Goal: Information Seeking & Learning: Learn about a topic

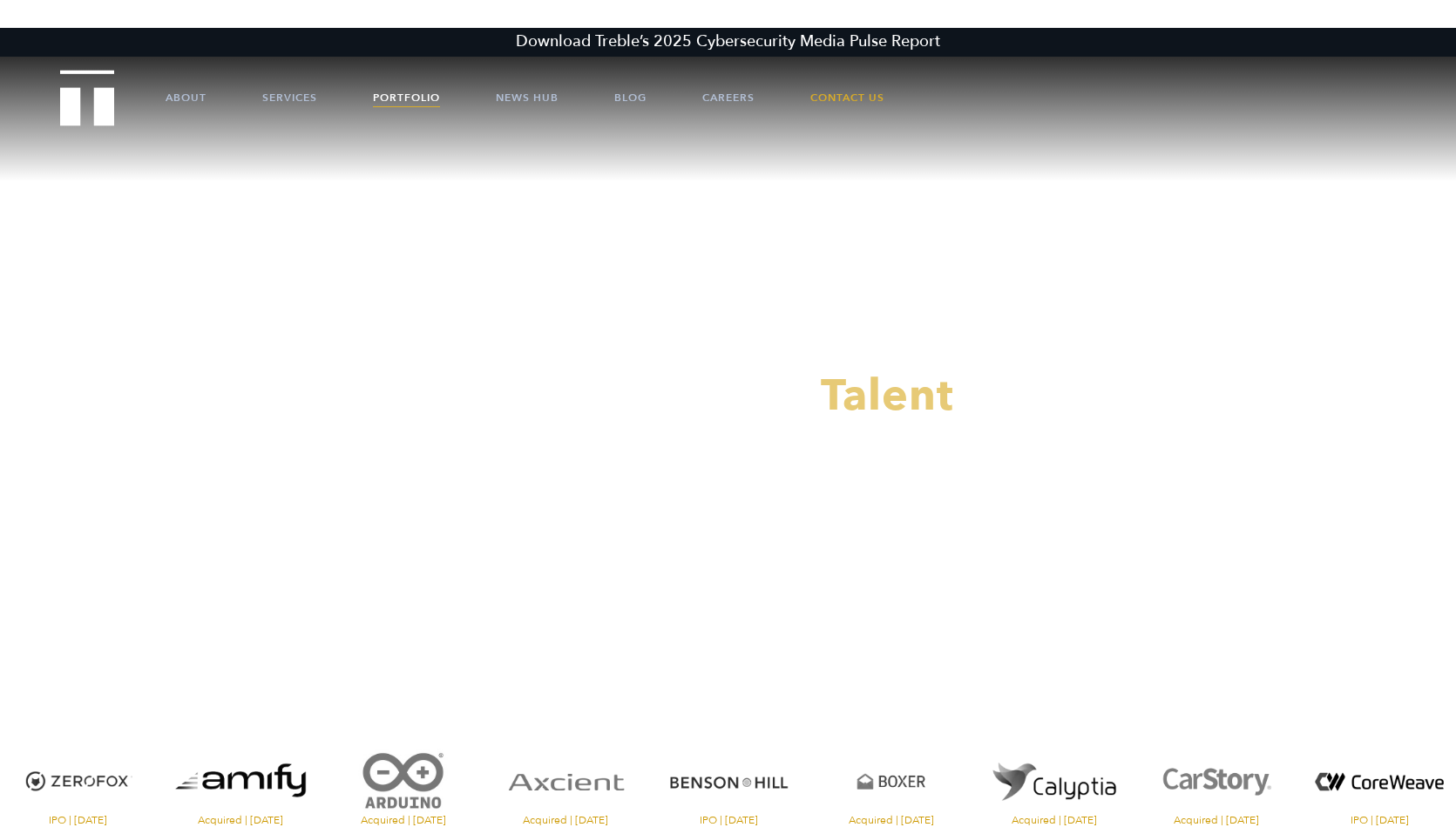
click at [406, 93] on link "Portfolio" at bounding box center [407, 97] width 67 height 52
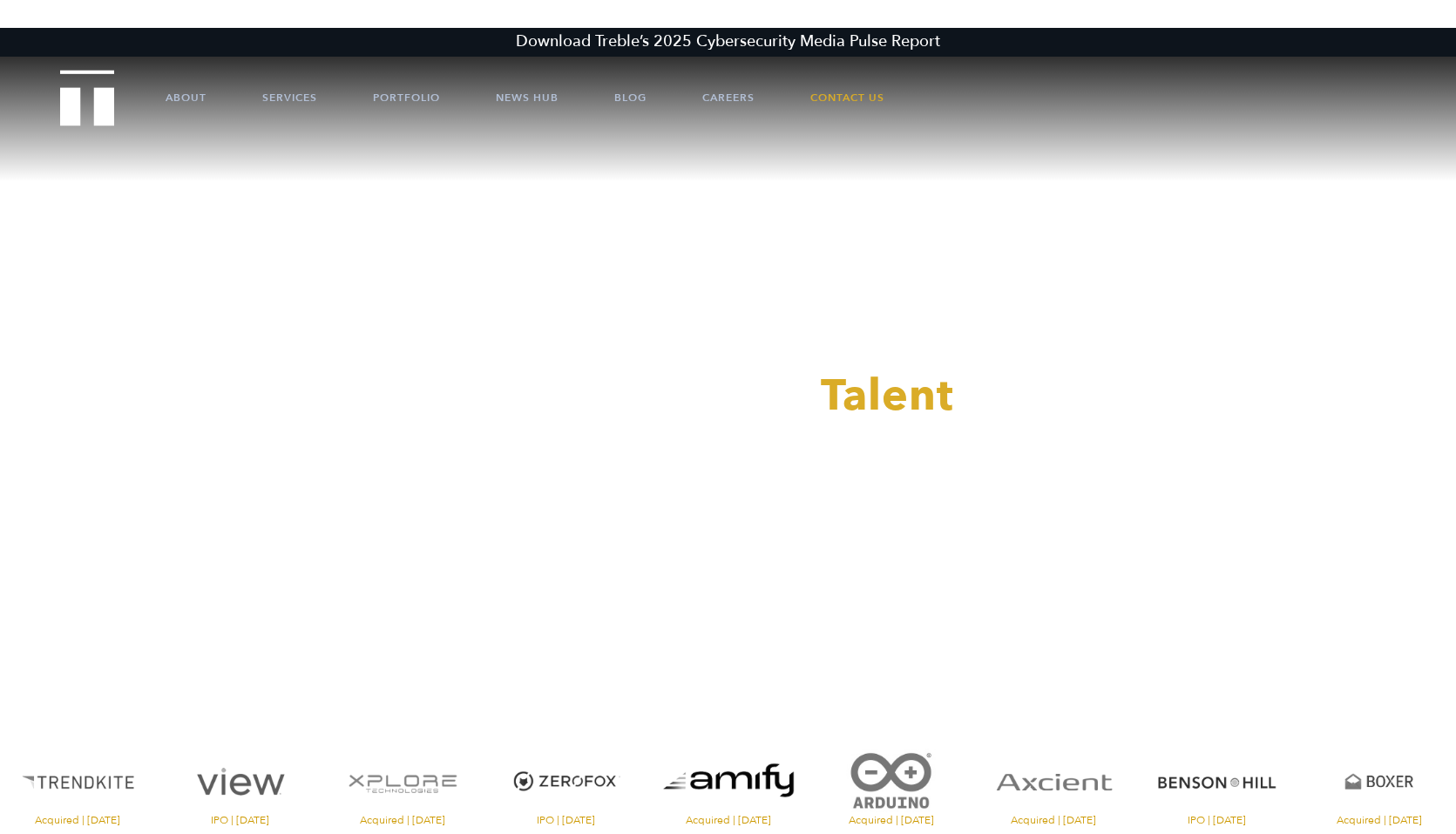
click at [627, 100] on div at bounding box center [728, 417] width 1456 height 834
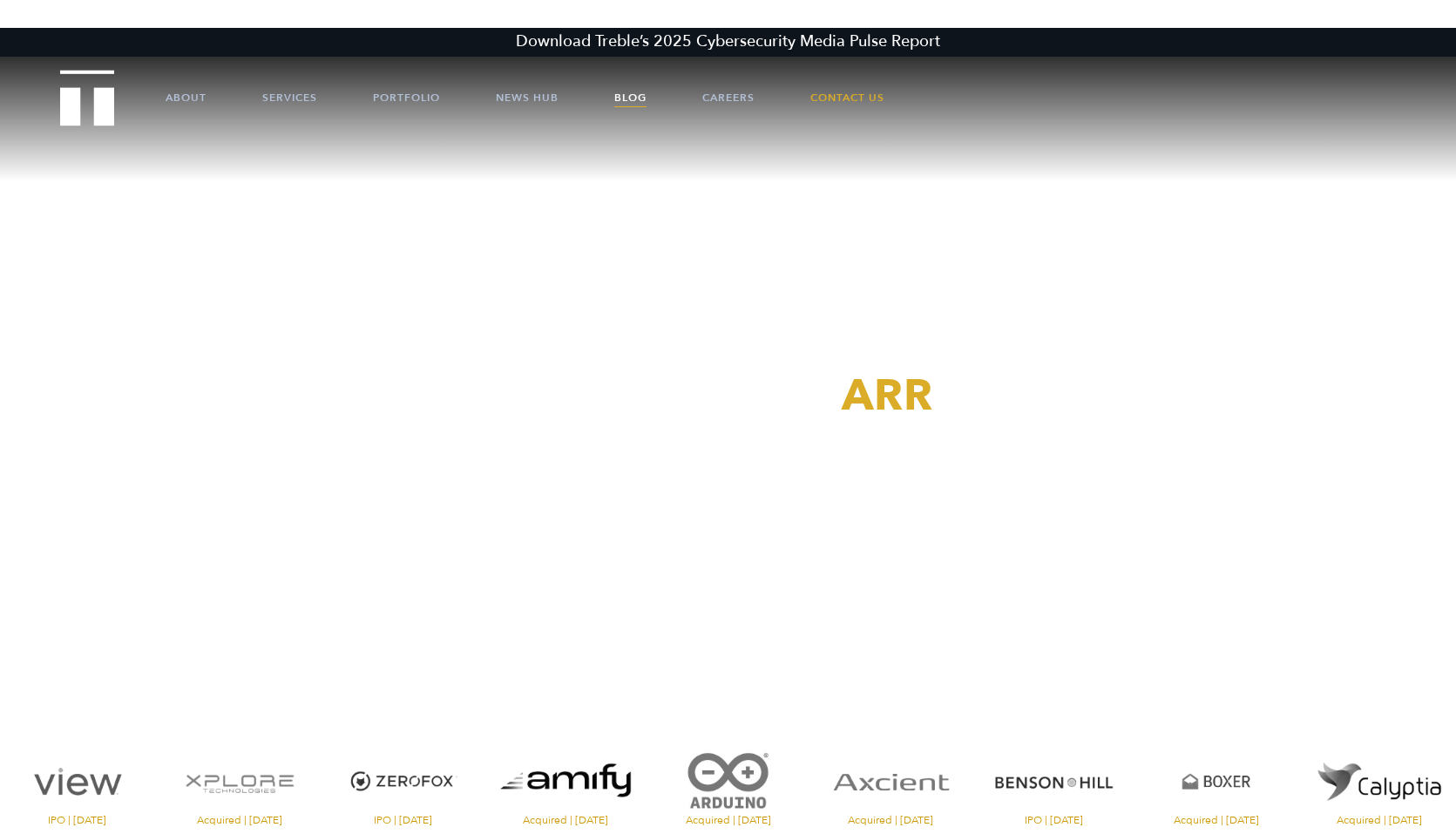
click at [628, 97] on link "Blog" at bounding box center [630, 97] width 33 height 52
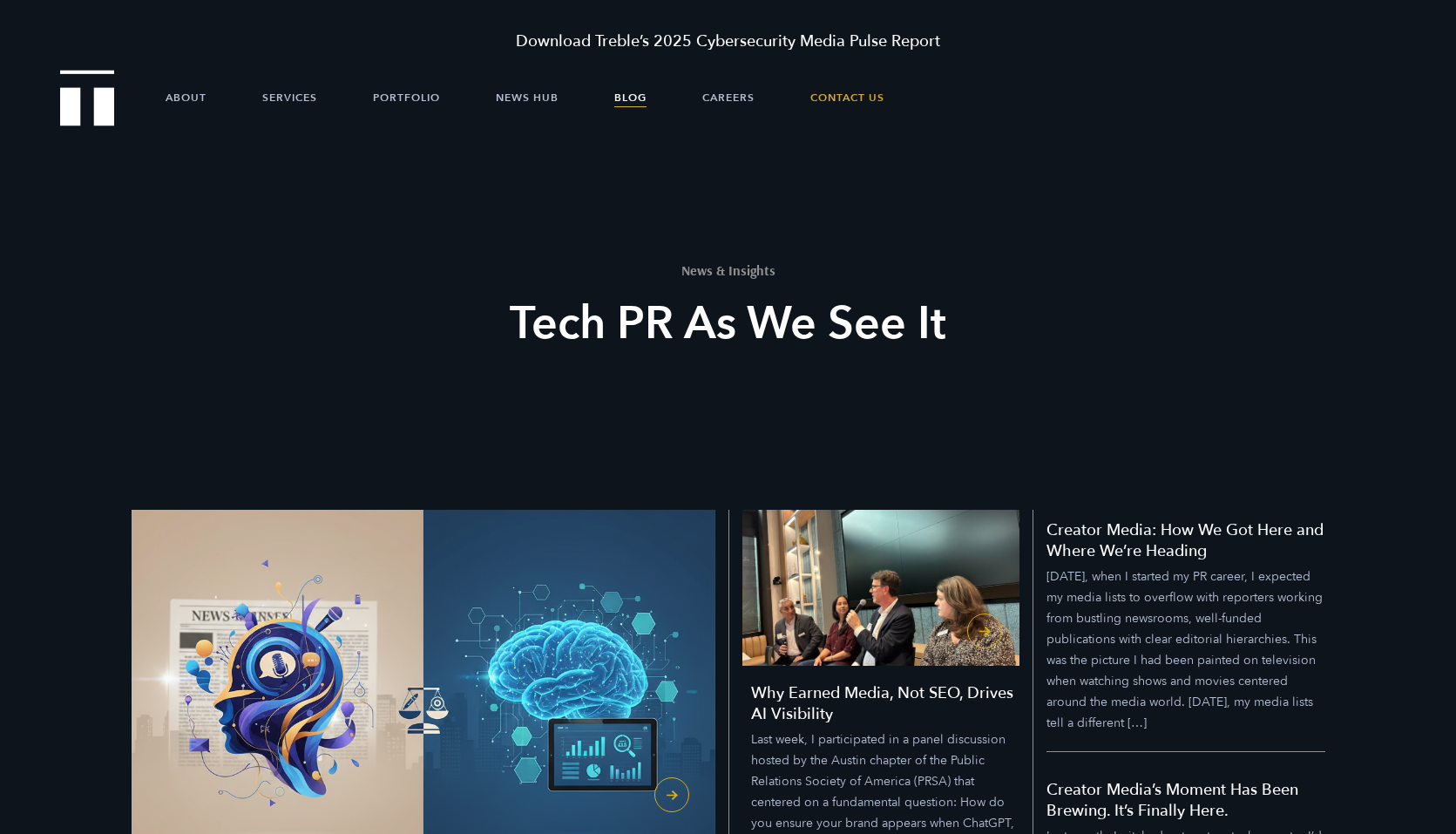
scroll to position [590, 0]
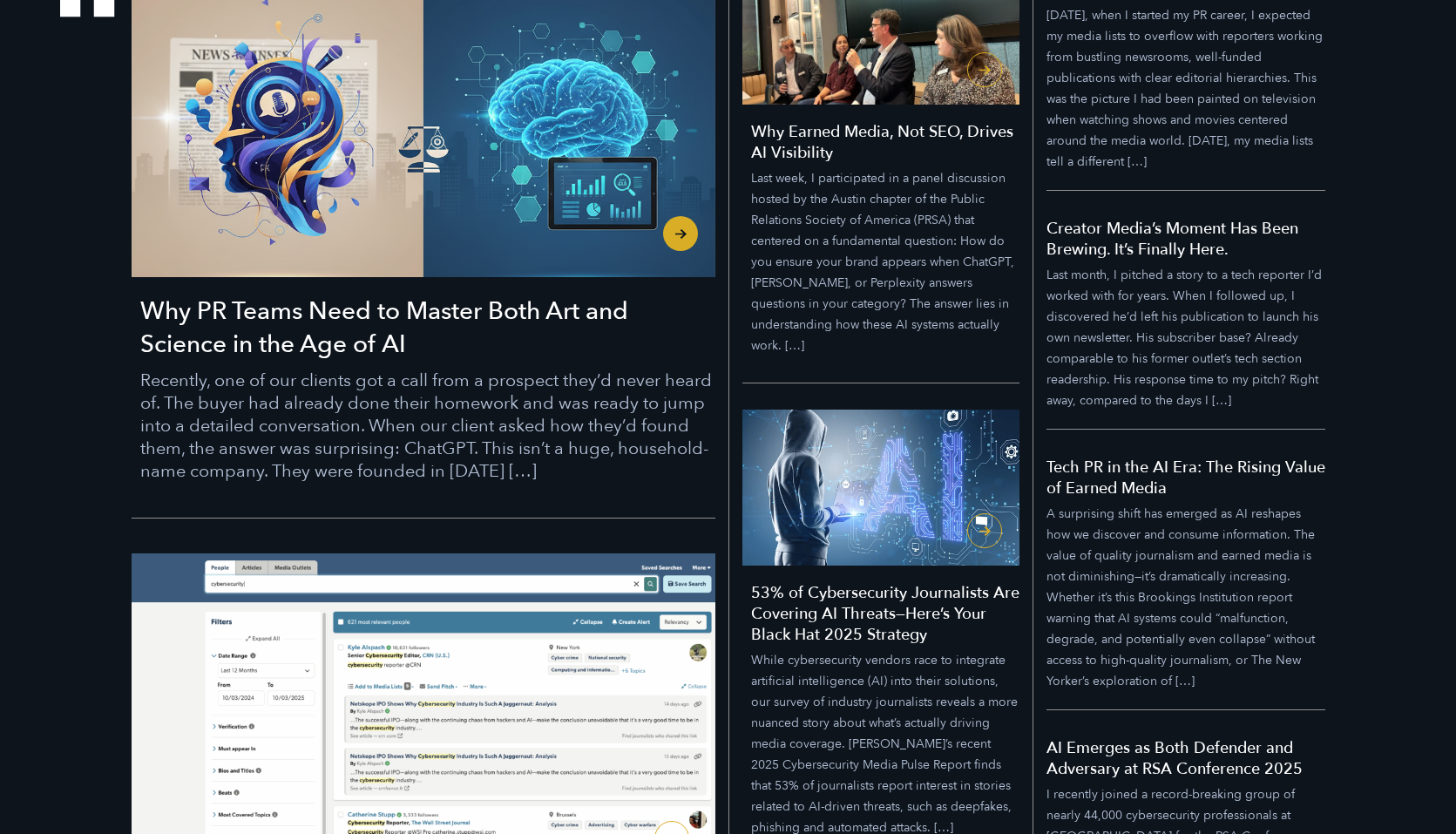
click at [358, 341] on h3 "Why PR Teams Need to Master Both Art and Science in the Age of AI" at bounding box center [428, 327] width 575 height 66
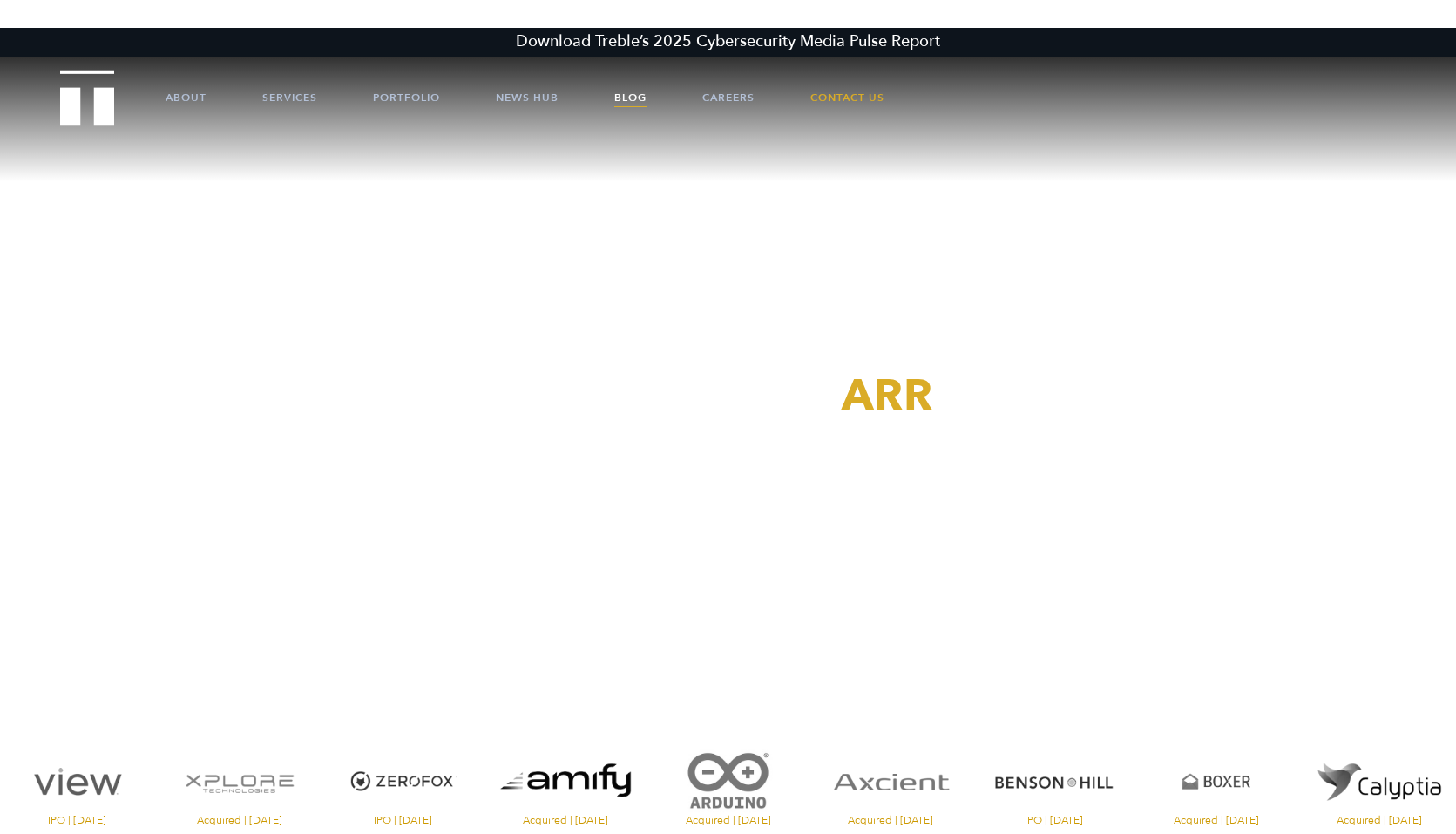
click at [637, 96] on link "Blog" at bounding box center [630, 97] width 33 height 52
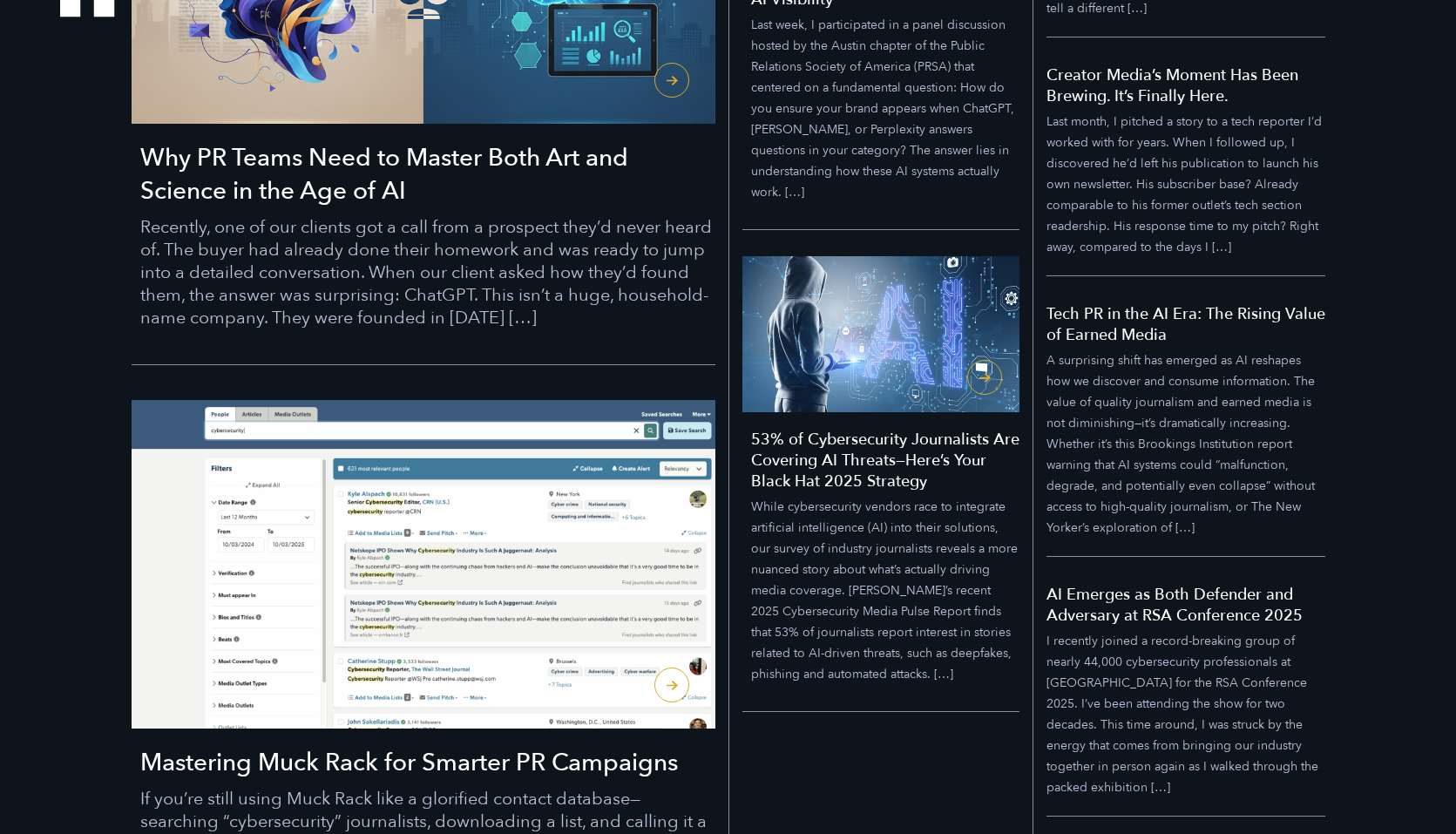
scroll to position [820, 0]
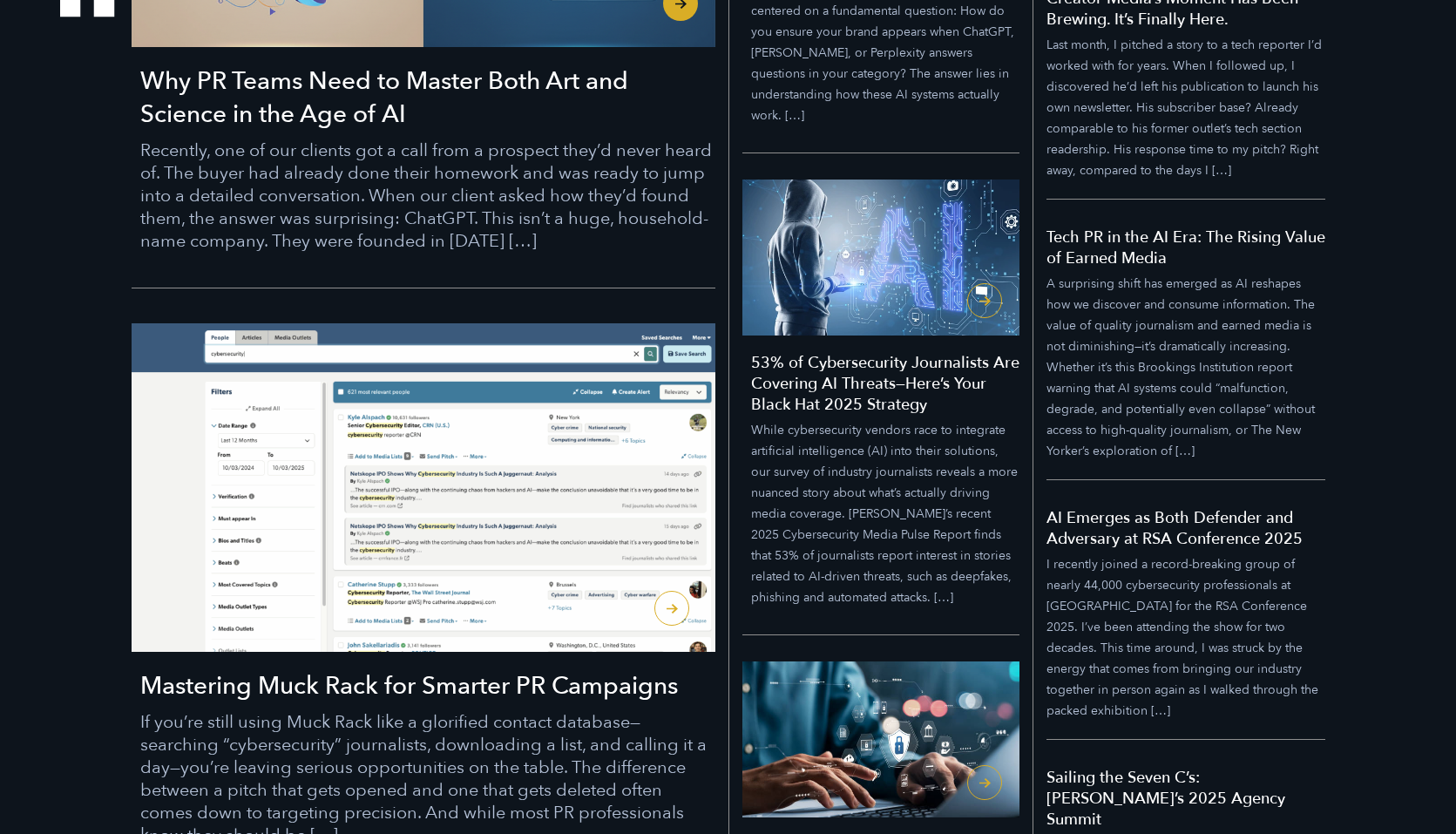
click at [353, 111] on h3 "Why PR Teams Need to Master Both Art and Science in the Age of AI" at bounding box center [428, 97] width 575 height 66
